Goal: Information Seeking & Learning: Check status

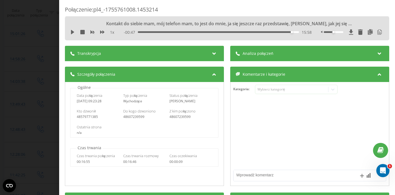
click at [27, 34] on div "Połączenie : pl4_-1755761008.1453214 Kontakt do siebie mam, mój telefon mam, to…" at bounding box center [197, 97] width 395 height 195
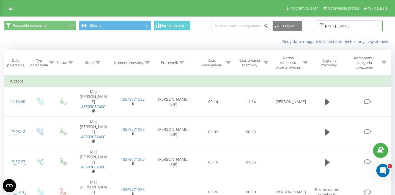
click at [347, 27] on input "[DATE] - [DATE]" at bounding box center [349, 26] width 67 height 11
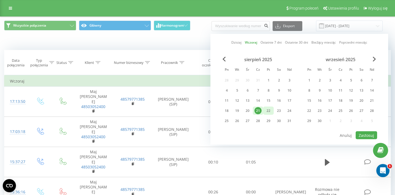
click at [268, 113] on div "22" at bounding box center [268, 110] width 7 height 7
click at [365, 135] on button "Zastosuj" at bounding box center [365, 136] width 21 height 8
type input "22.08.2025 - 22.08.2025"
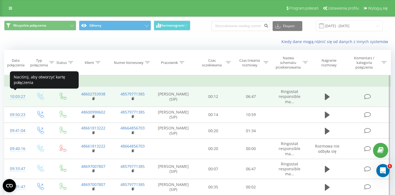
click at [16, 98] on div "10:03:27" at bounding box center [16, 97] width 13 height 11
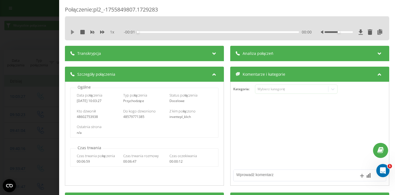
click at [73, 34] on icon at bounding box center [72, 32] width 4 height 4
click at [360, 33] on icon at bounding box center [360, 31] width 4 height 5
click at [72, 34] on icon at bounding box center [72, 32] width 4 height 4
click at [360, 34] on icon at bounding box center [360, 31] width 5 height 5
click at [380, 32] on icon at bounding box center [380, 31] width 7 height 5
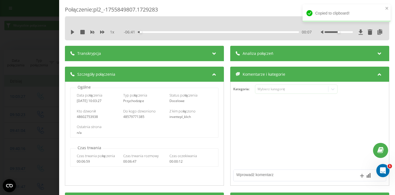
click at [39, 58] on div "Połączenie : pl2_-1755849807.1729283 1 x - 06:41 00:07 00:07 Transkrypcja Aby m…" at bounding box center [197, 97] width 395 height 195
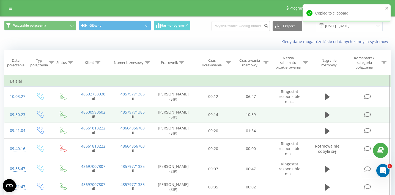
click at [21, 117] on div "09:50:23" at bounding box center [16, 115] width 13 height 11
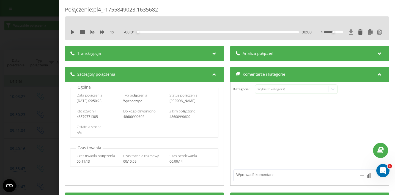
click at [350, 32] on icon at bounding box center [351, 31] width 4 height 5
